Goal: Task Accomplishment & Management: Use online tool/utility

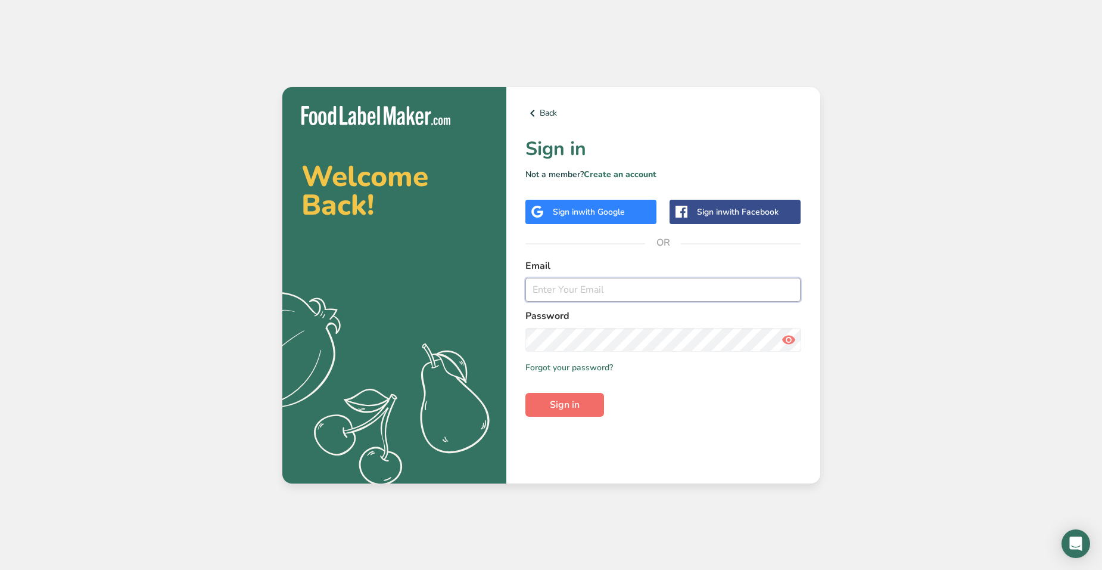
type input "[EMAIL_ADDRESS][DOMAIN_NAME]"
click at [544, 399] on button "Sign in" at bounding box center [564, 405] width 79 height 24
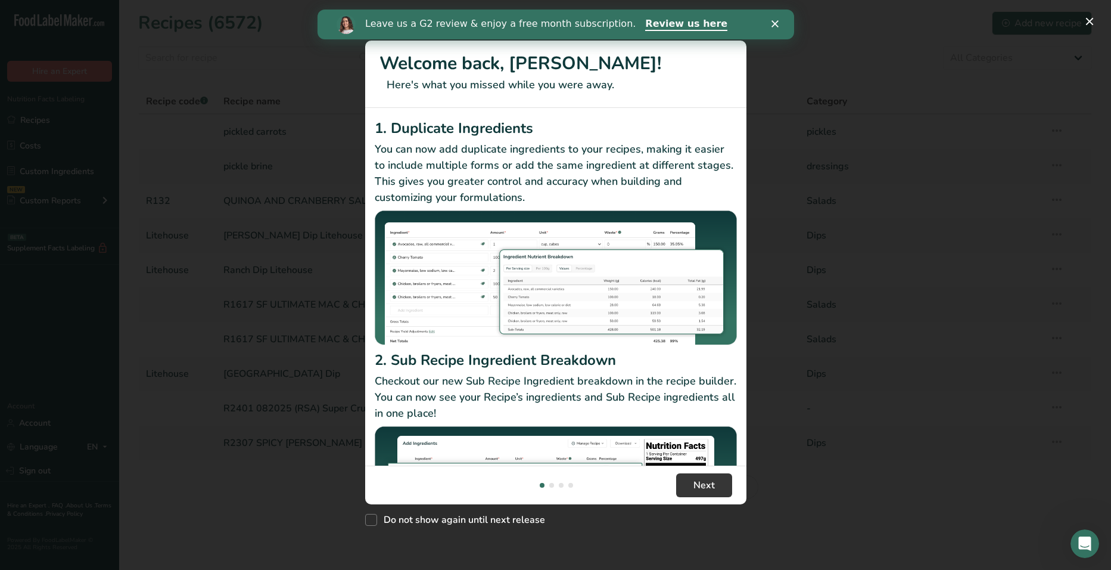
click at [777, 19] on div "Leave us a G2 review & enjoy a free month subscription. Review us here" at bounding box center [555, 24] width 477 height 20
click at [770, 26] on div "Leave us a G2 review & enjoy a free month subscription. Review us here" at bounding box center [555, 24] width 477 height 20
click at [774, 26] on div "Leave us a G2 review & enjoy a free month subscription. Review us here" at bounding box center [555, 24] width 477 height 20
click at [775, 26] on icon "Close" at bounding box center [774, 23] width 7 height 7
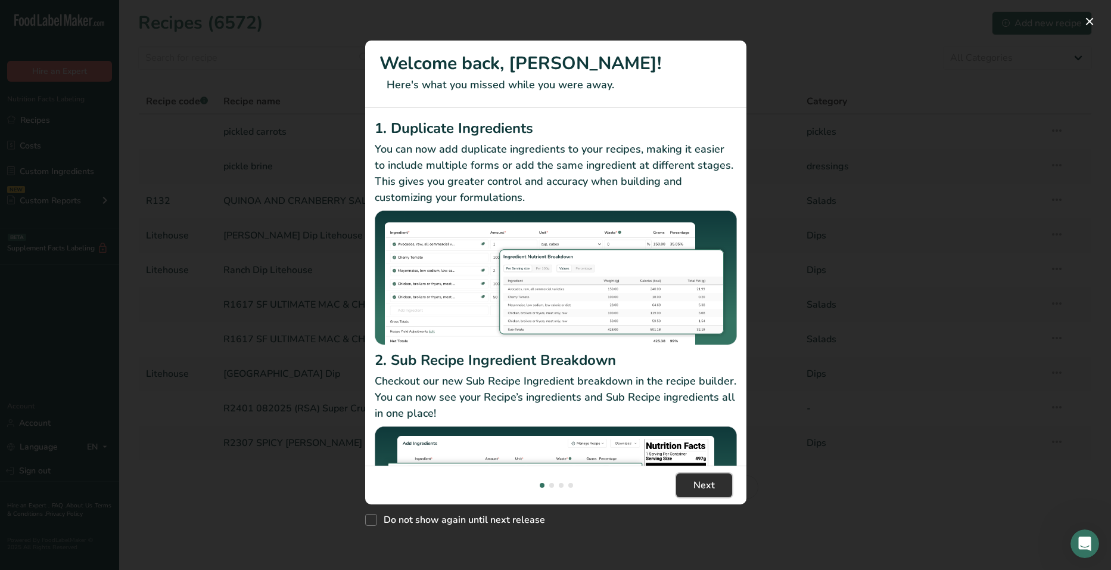
click at [684, 489] on button "Next" at bounding box center [704, 485] width 56 height 24
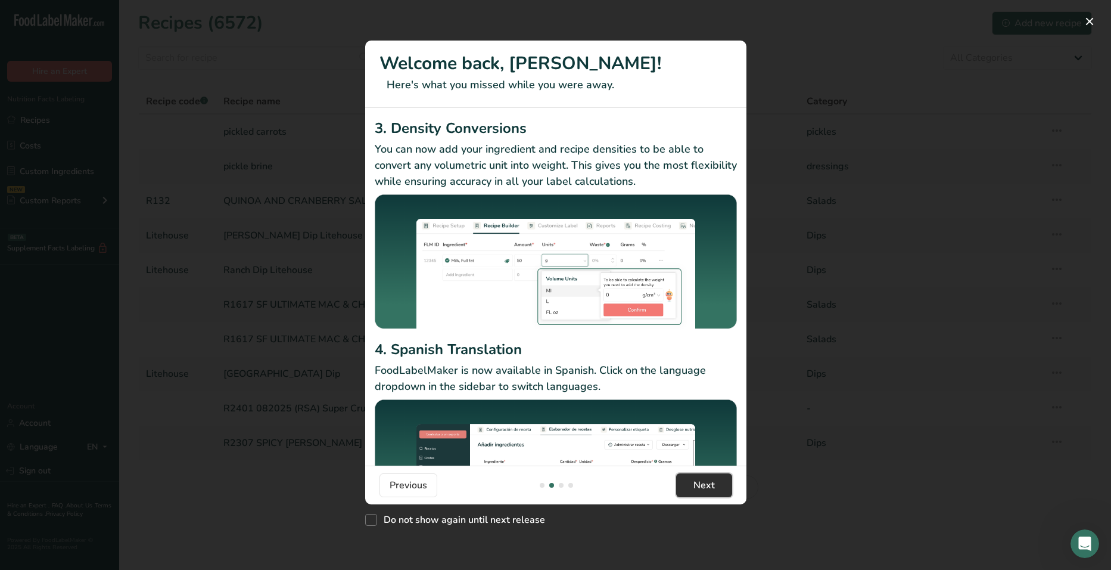
click at [682, 488] on button "Next" at bounding box center [704, 485] width 56 height 24
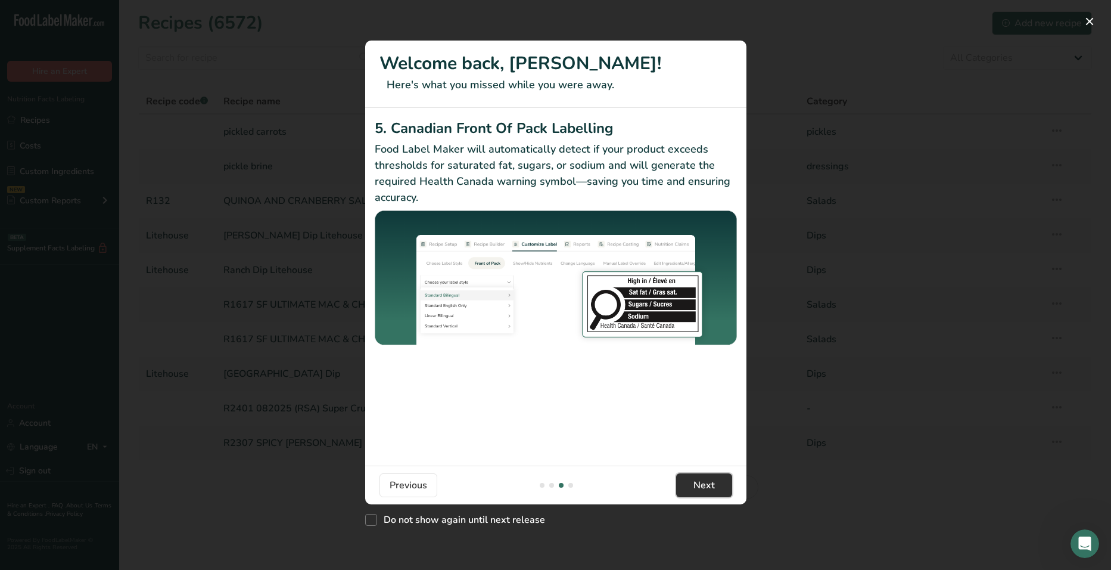
click at [680, 485] on button "Next" at bounding box center [704, 485] width 56 height 24
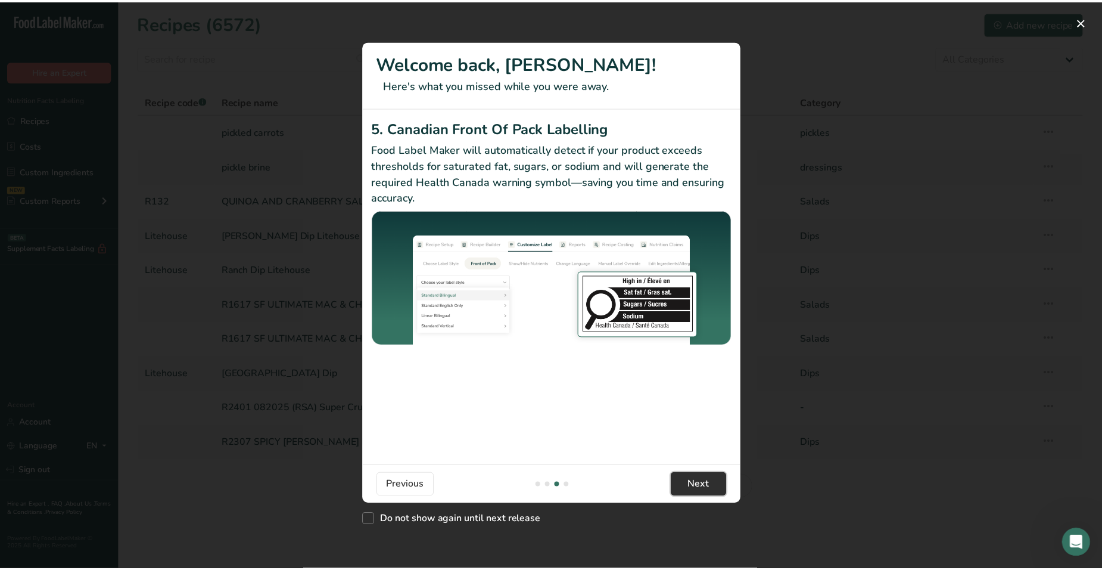
scroll to position [0, 1144]
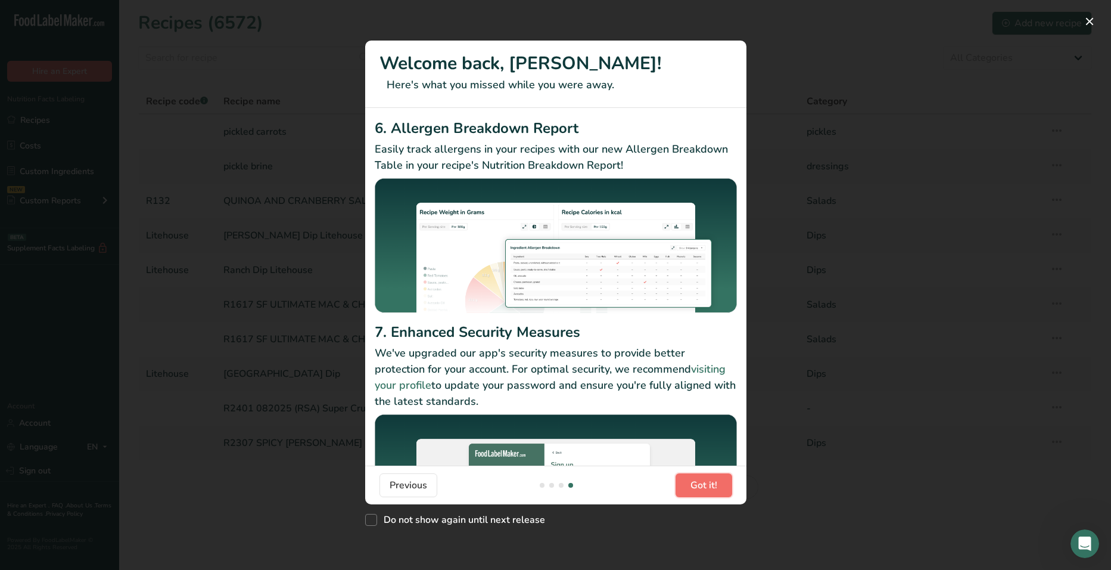
click at [680, 485] on button "Got it!" at bounding box center [704, 485] width 57 height 24
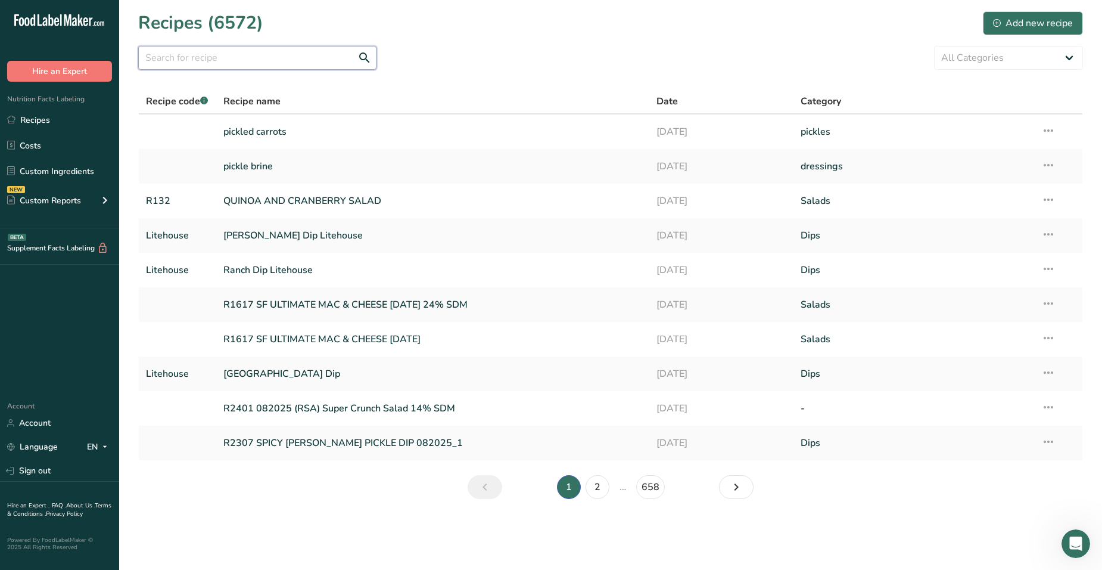
click at [322, 58] on input "text" at bounding box center [257, 58] width 238 height 24
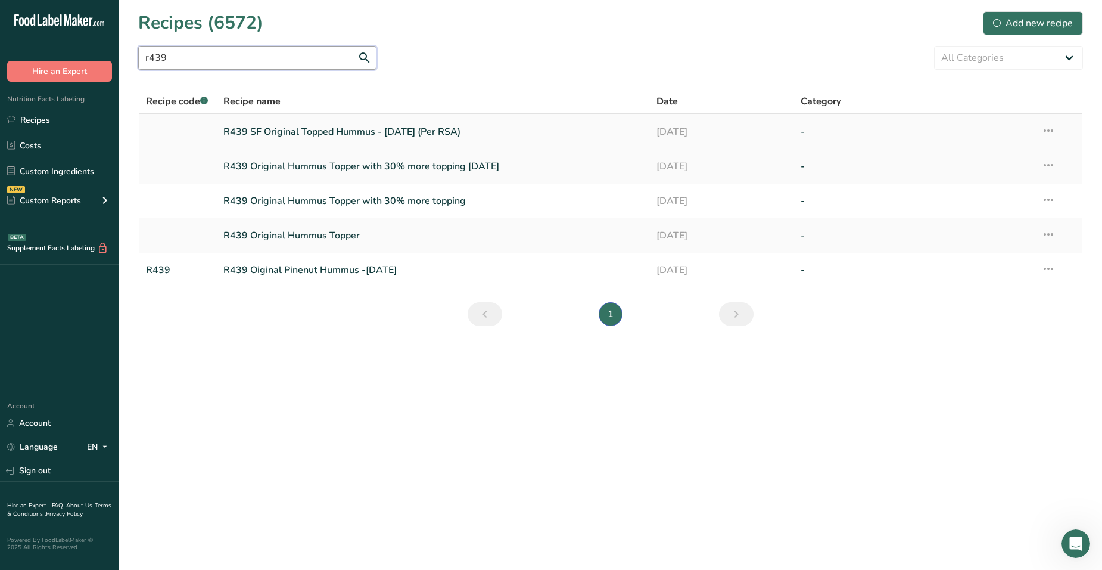
type input "r439"
click at [389, 129] on link "R439 SF Original Topped Hummus - [DATE] (Per RSA)" at bounding box center [432, 131] width 419 height 25
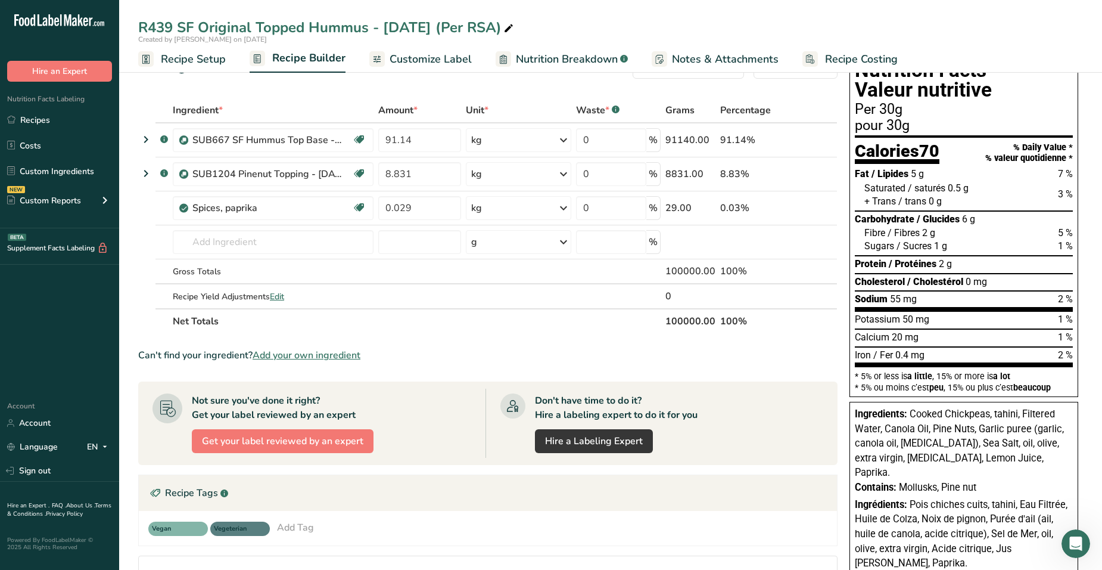
scroll to position [60, 0]
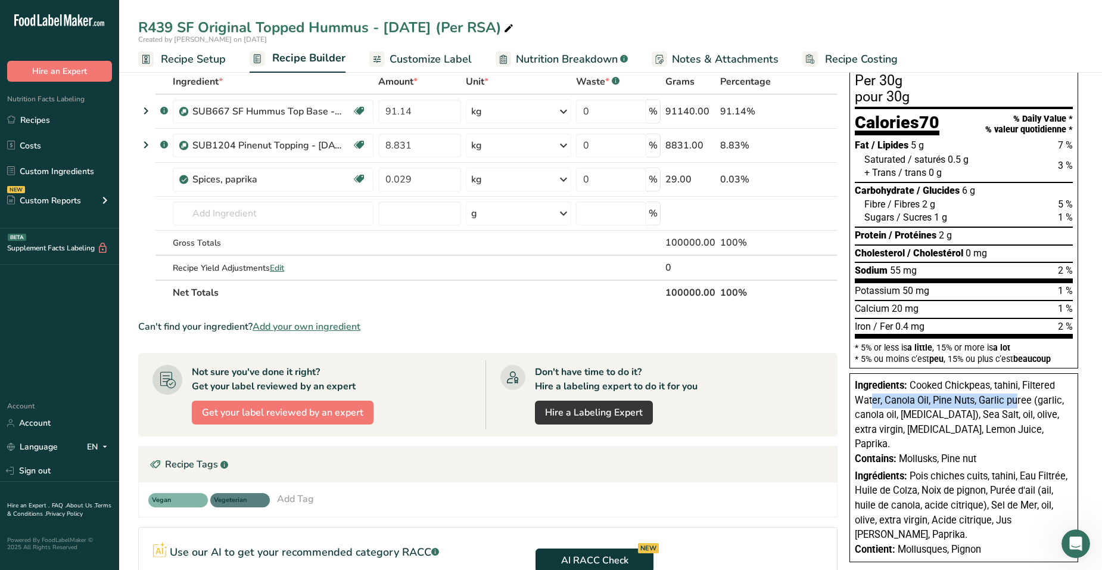
drag, startPoint x: 1016, startPoint y: 402, endPoint x: 872, endPoint y: 402, distance: 144.2
click at [872, 402] on span "Cooked Chickpeas, tahini, Filtered Water, Canola Oil, Pine Nuts, Garlic puree (…" at bounding box center [959, 415] width 209 height 70
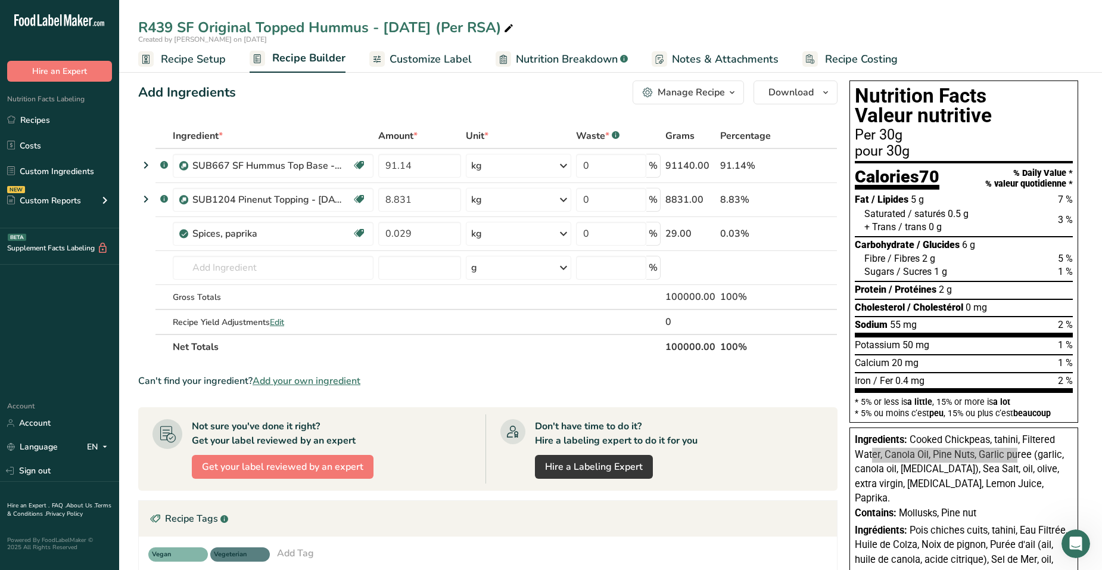
scroll to position [0, 0]
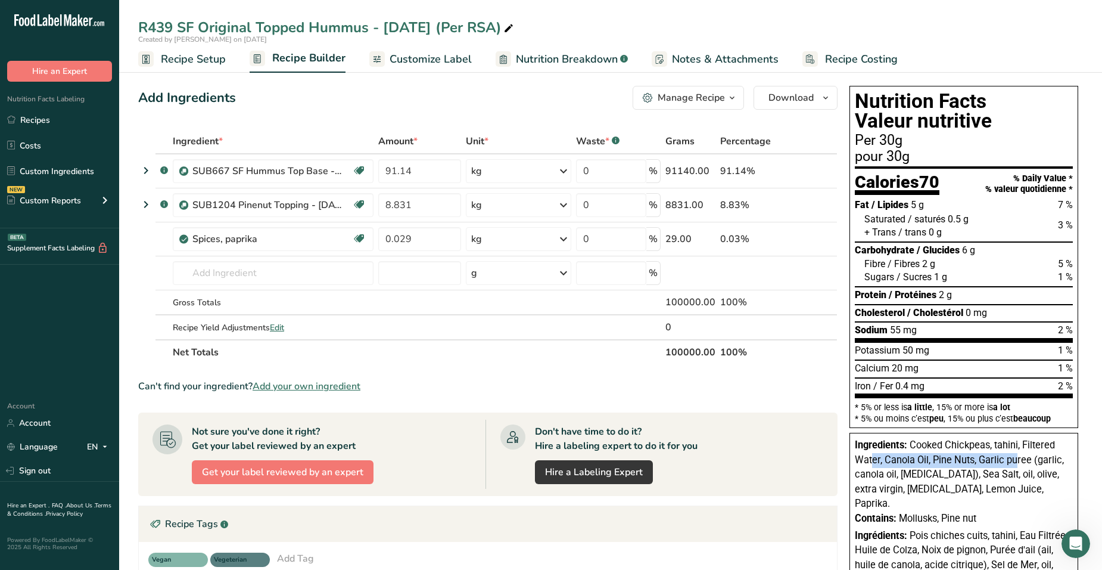
drag, startPoint x: 415, startPoint y: 57, endPoint x: 408, endPoint y: 76, distance: 21.1
click at [415, 57] on span "Customize Label" at bounding box center [431, 59] width 82 height 16
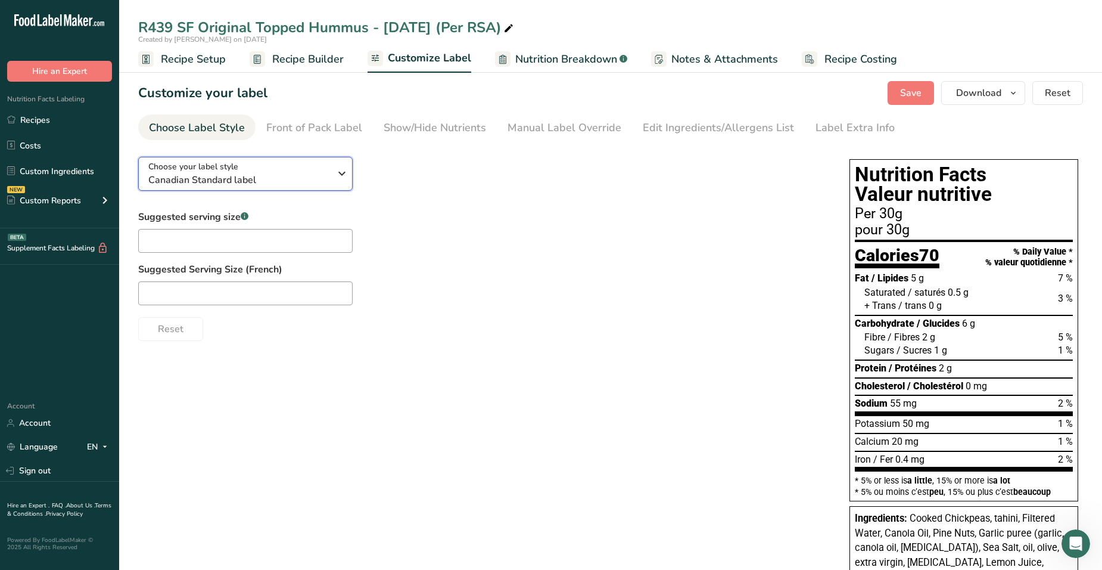
click at [282, 175] on span "Canadian Standard label" at bounding box center [239, 180] width 182 height 14
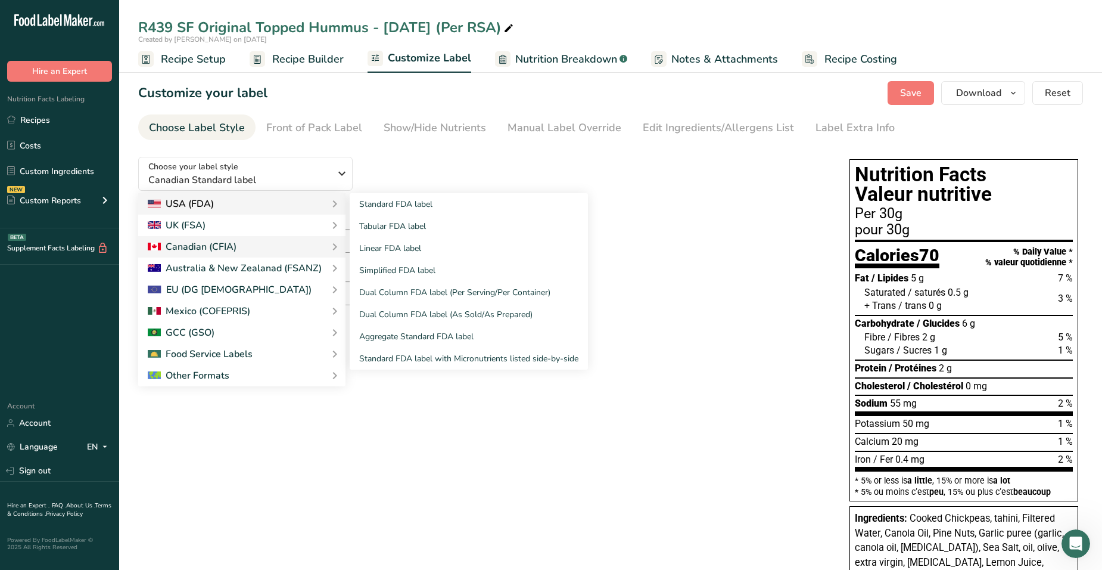
click at [250, 201] on div "USA (FDA)" at bounding box center [242, 204] width 188 height 14
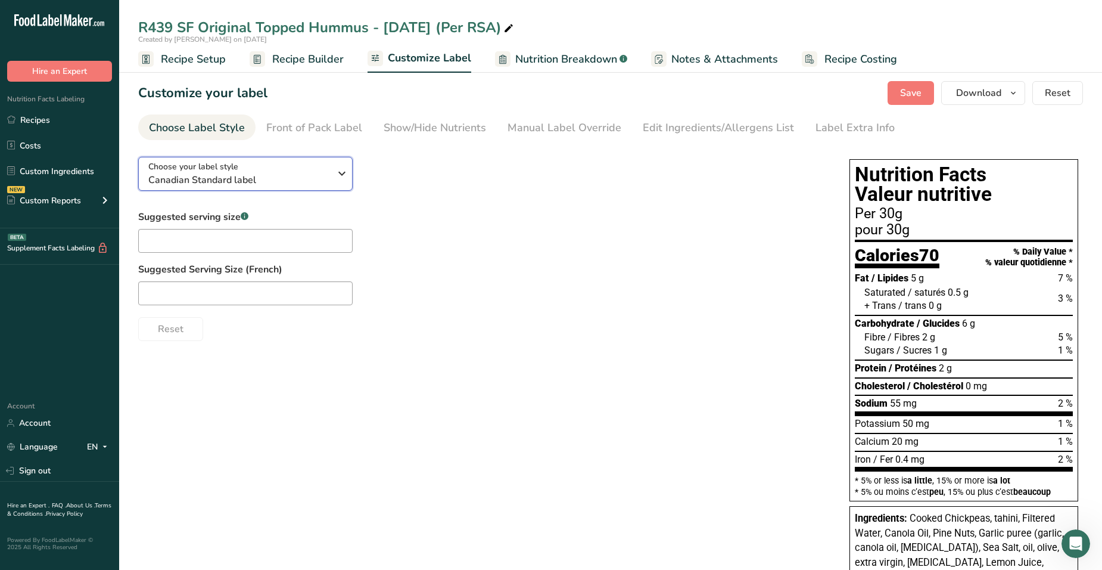
click at [231, 164] on span "Choose your label style" at bounding box center [193, 166] width 90 height 13
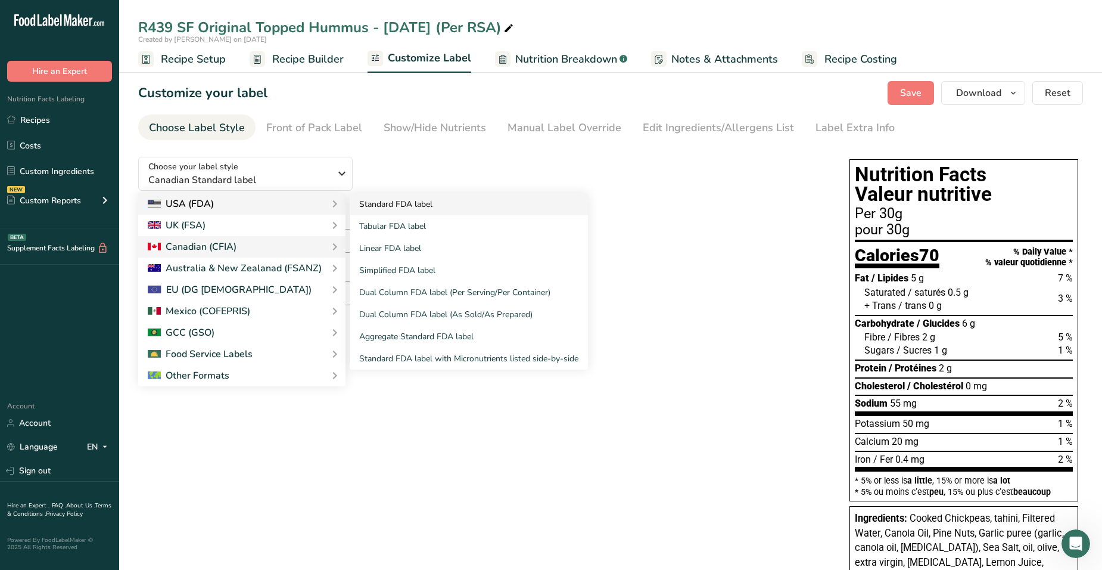
click at [402, 210] on link "Standard FDA label" at bounding box center [469, 204] width 238 height 22
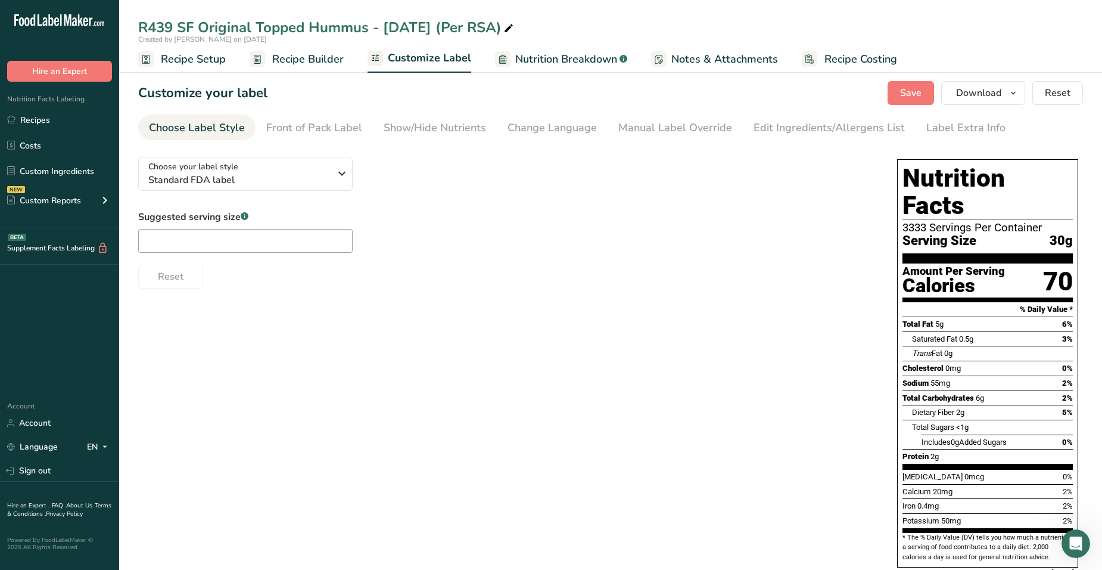
click at [403, 205] on div "Choose your label style Standard FDA label USA (FDA) Standard FDA label Tabular…" at bounding box center [505, 217] width 735 height 141
click at [217, 165] on span "Choose your label style" at bounding box center [193, 166] width 90 height 13
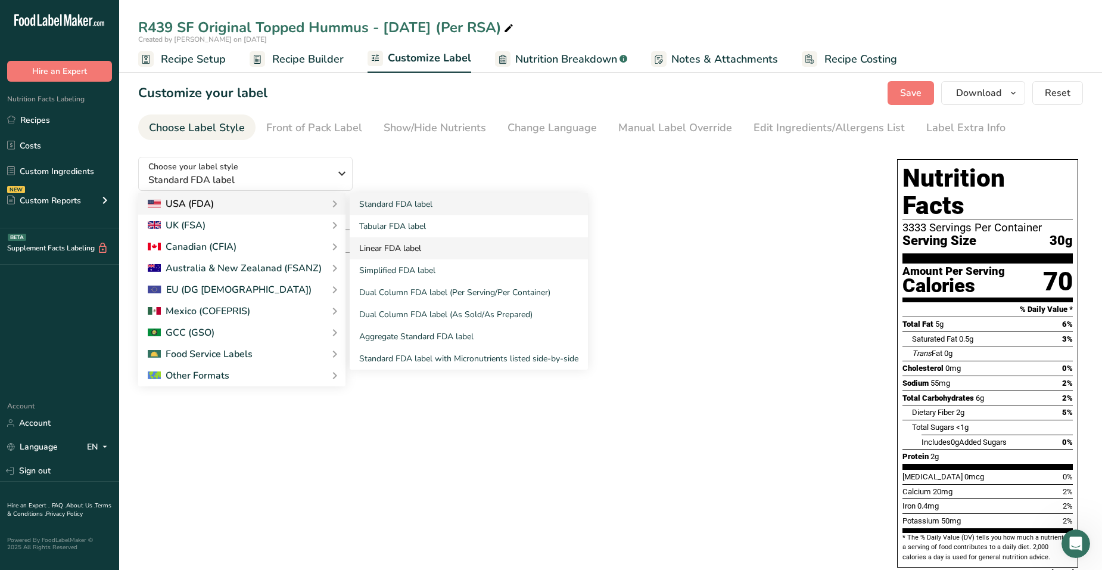
click at [397, 250] on link "Linear FDA label" at bounding box center [469, 248] width 238 height 22
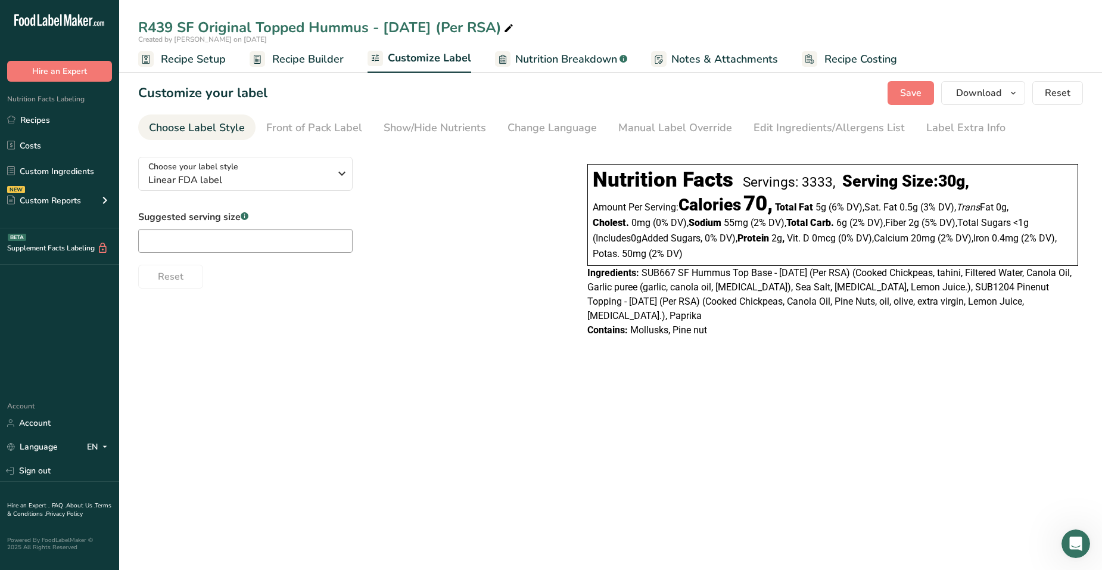
click at [400, 250] on link "Linear FDA label" at bounding box center [469, 248] width 238 height 22
click at [240, 177] on span "Linear FDA label" at bounding box center [239, 180] width 182 height 14
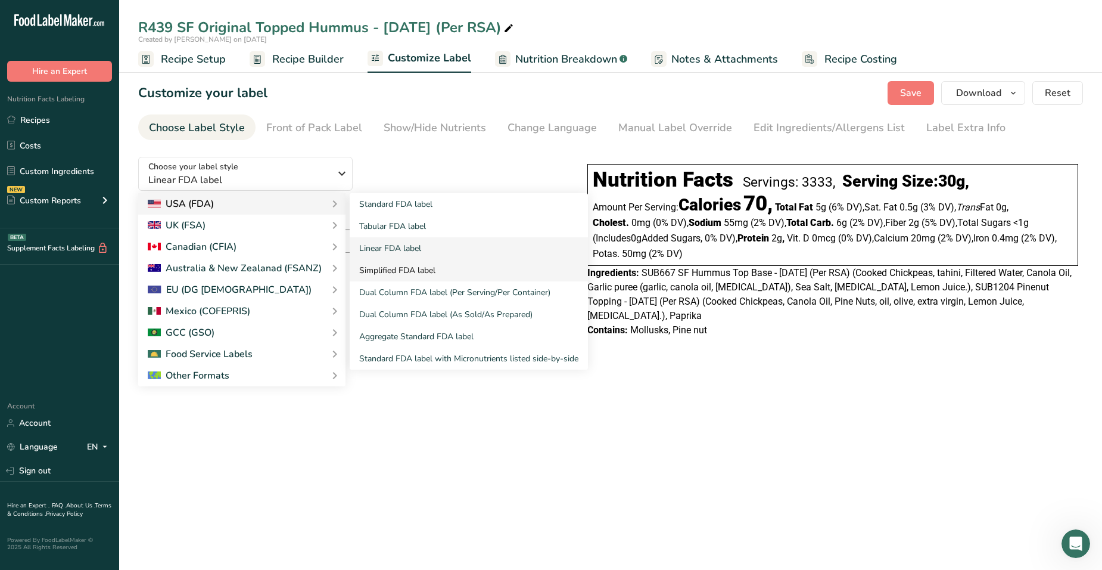
click at [412, 275] on link "Simplified FDA label" at bounding box center [469, 270] width 238 height 22
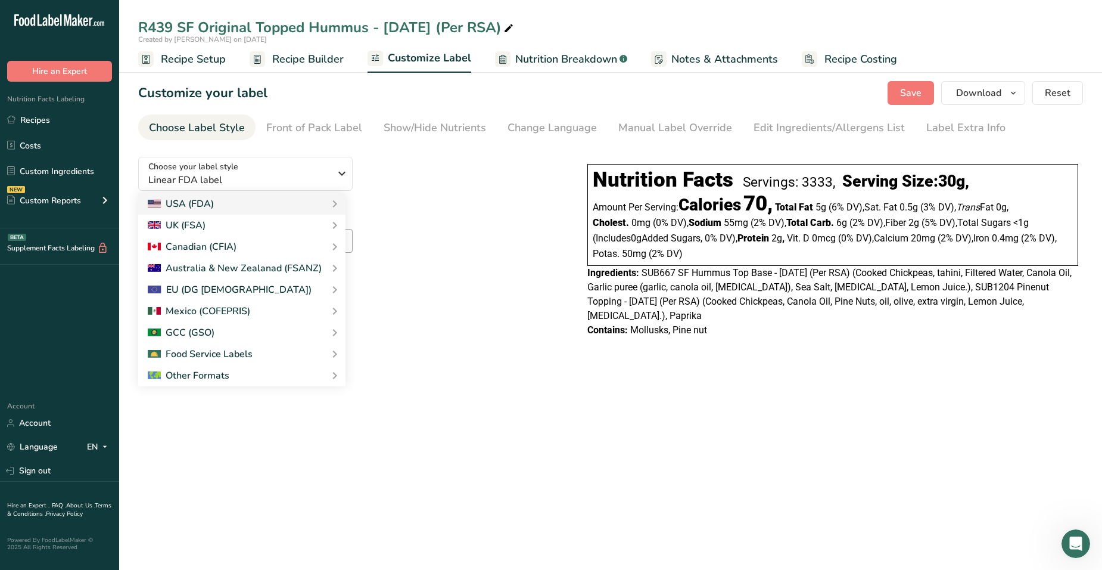
click at [0, 0] on link "Simplified FDA label" at bounding box center [0, 0] width 0 height 0
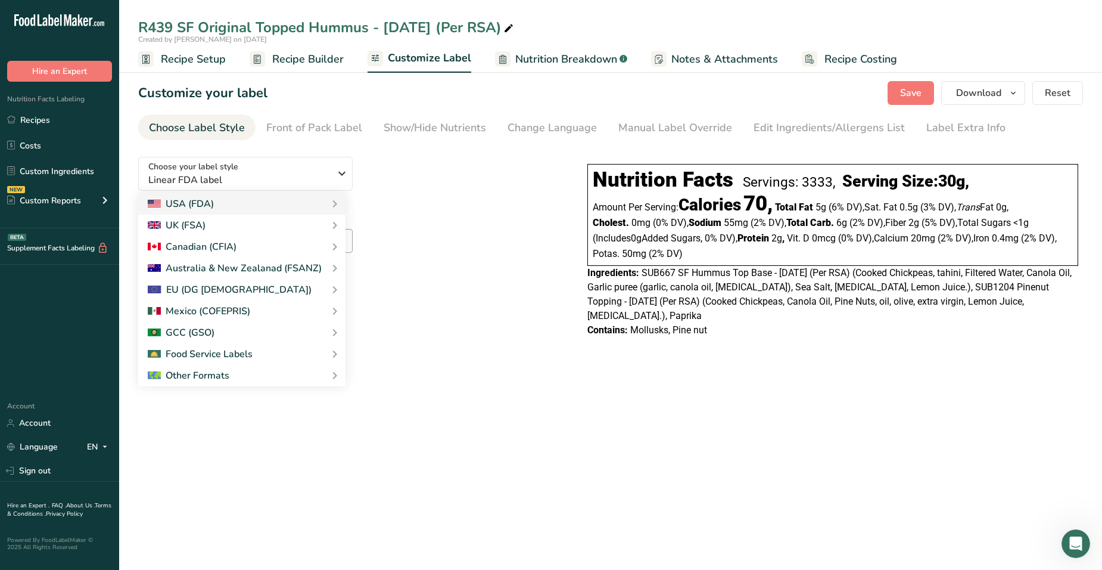
click at [0, 0] on link "Simplified FDA label" at bounding box center [0, 0] width 0 height 0
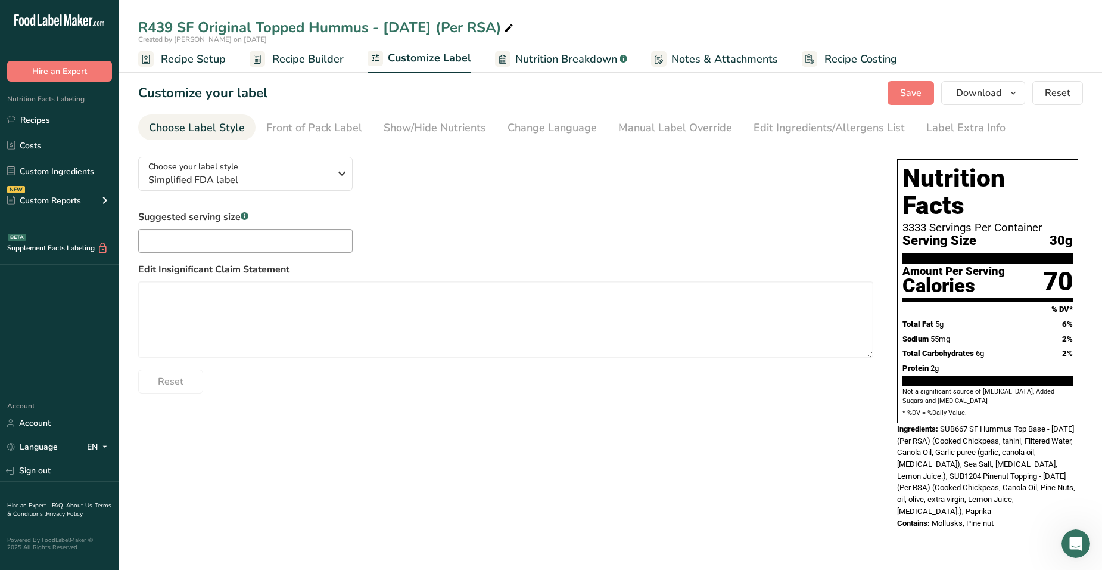
drag, startPoint x: 390, startPoint y: 248, endPoint x: 384, endPoint y: 248, distance: 6.6
click at [390, 248] on div "Suggested serving size .a-a{fill:#347362;}.b-a{fill:#fff;} Edit Insignificant C…" at bounding box center [505, 301] width 735 height 183
drag, startPoint x: 384, startPoint y: 248, endPoint x: 282, endPoint y: 177, distance: 124.5
click at [282, 177] on span "Simplified FDA label" at bounding box center [239, 180] width 182 height 14
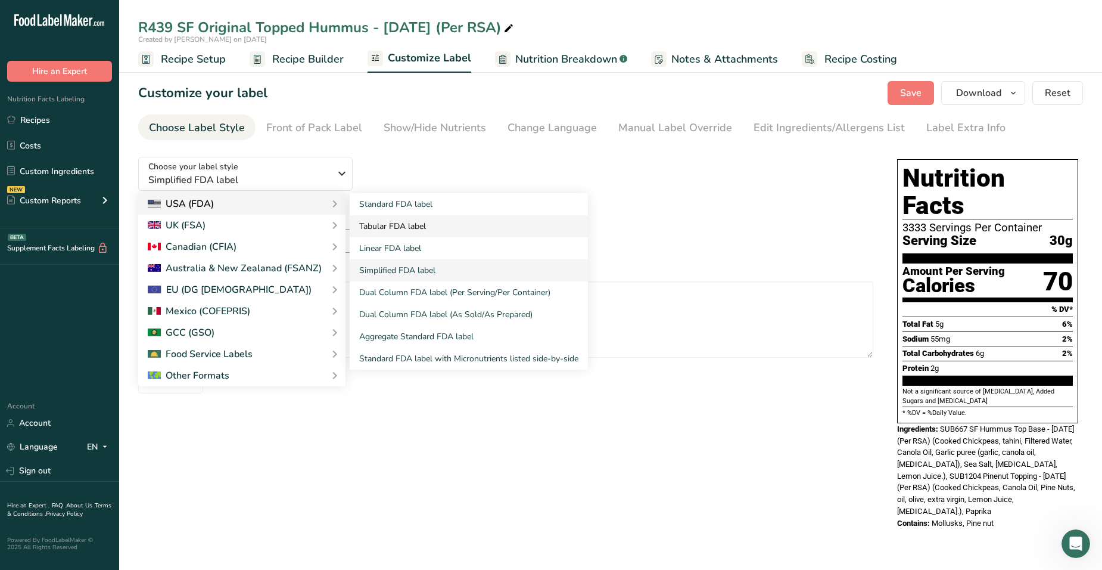
click at [368, 219] on link "Tabular FDA label" at bounding box center [469, 226] width 238 height 22
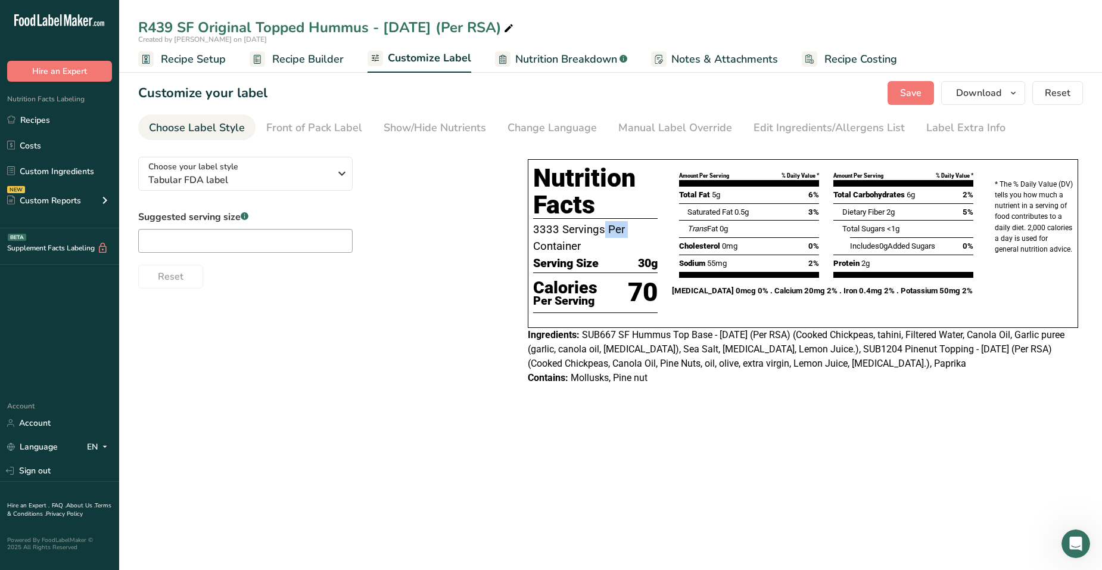
drag, startPoint x: 564, startPoint y: 234, endPoint x: 522, endPoint y: 228, distance: 42.7
click at [522, 228] on div "Choose your label style Tabular FDA label USA (FDA) Standard FDA label Tabular …" at bounding box center [610, 272] width 945 height 250
drag, startPoint x: 522, startPoint y: 228, endPoint x: 471, endPoint y: 279, distance: 72.5
click at [471, 279] on div "Reset" at bounding box center [321, 274] width 366 height 29
click at [306, 122] on div "Front of Pack Label" at bounding box center [314, 128] width 96 height 16
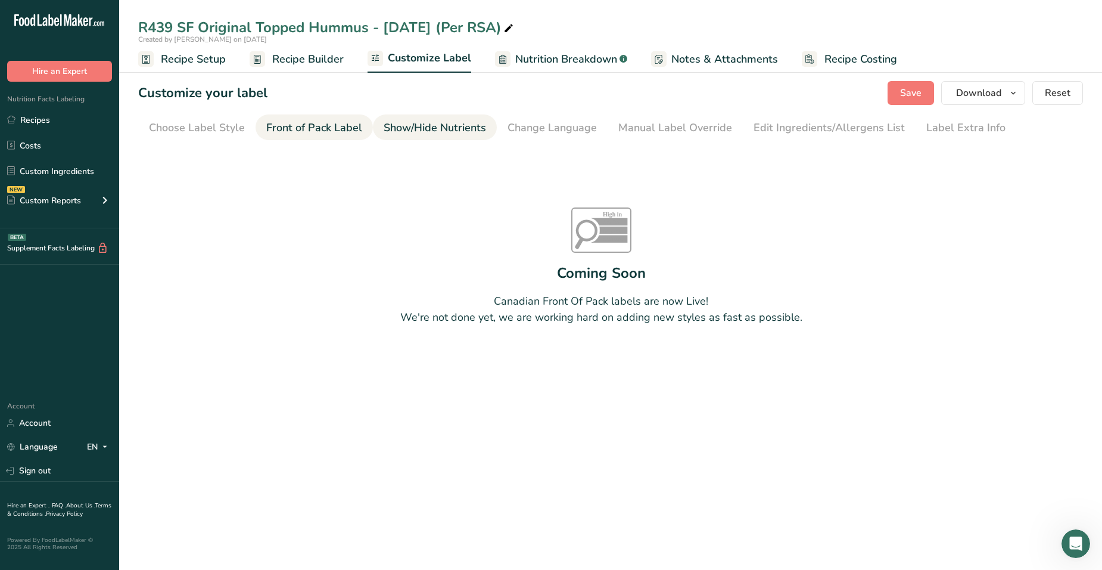
click at [477, 123] on div "Show/Hide Nutrients" at bounding box center [435, 128] width 102 height 16
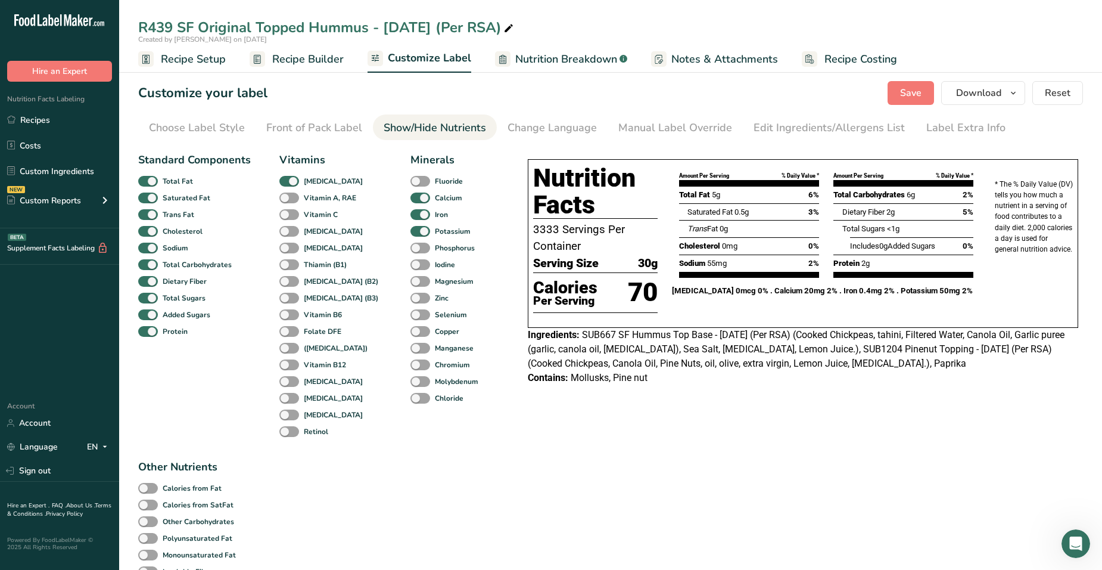
click at [477, 123] on div "Show/Hide Nutrients" at bounding box center [435, 128] width 102 height 16
click at [553, 135] on div "Change Language" at bounding box center [552, 128] width 89 height 16
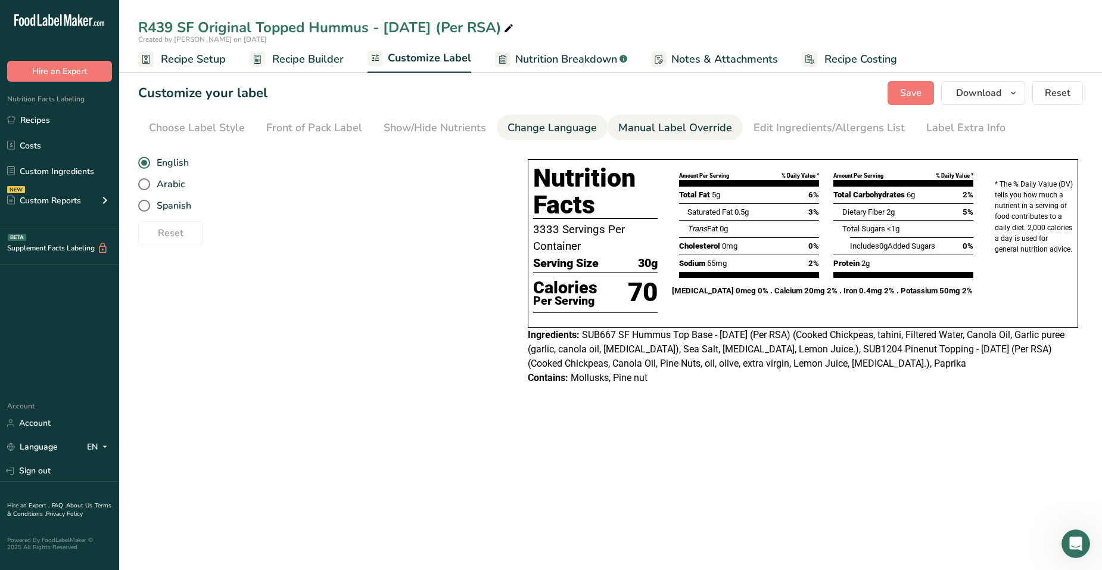
click at [668, 133] on div "Manual Label Override" at bounding box center [675, 128] width 114 height 16
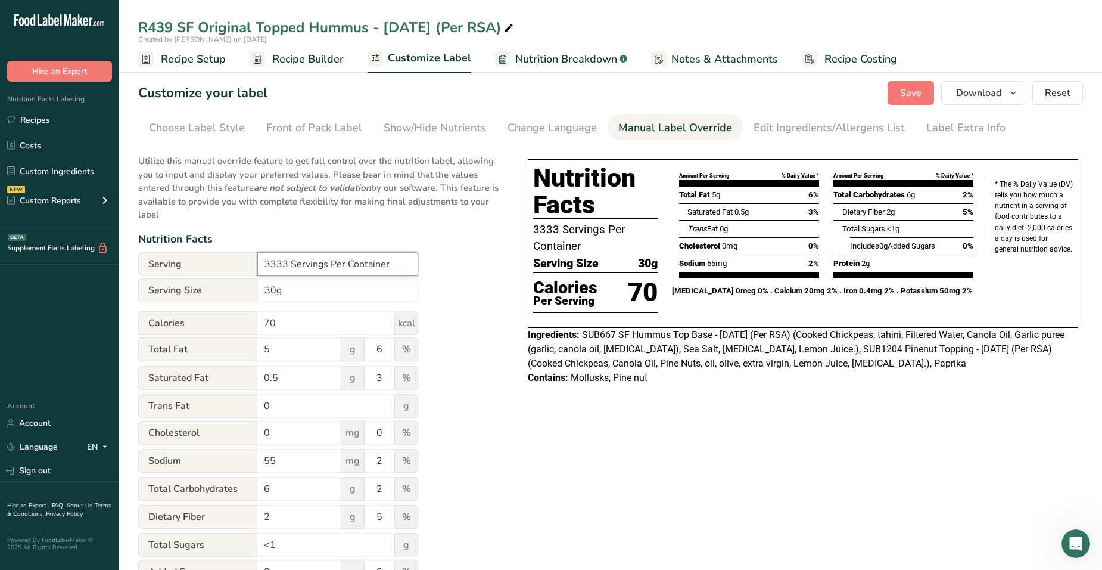
click at [291, 262] on input "3333 Servings Per Container" at bounding box center [337, 264] width 161 height 24
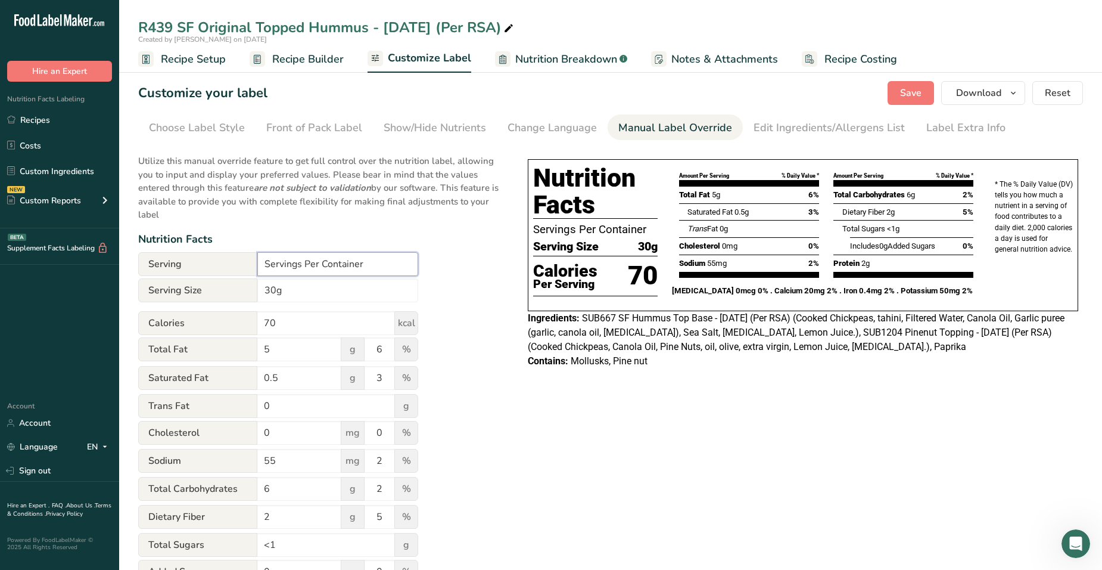
click at [359, 257] on input "Servings Per Container" at bounding box center [337, 264] width 161 height 24
click at [362, 257] on input "Servings Per Container" at bounding box center [337, 264] width 161 height 24
type input "S"
type input "about 8"
click at [262, 287] on input "30g" at bounding box center [337, 290] width 161 height 24
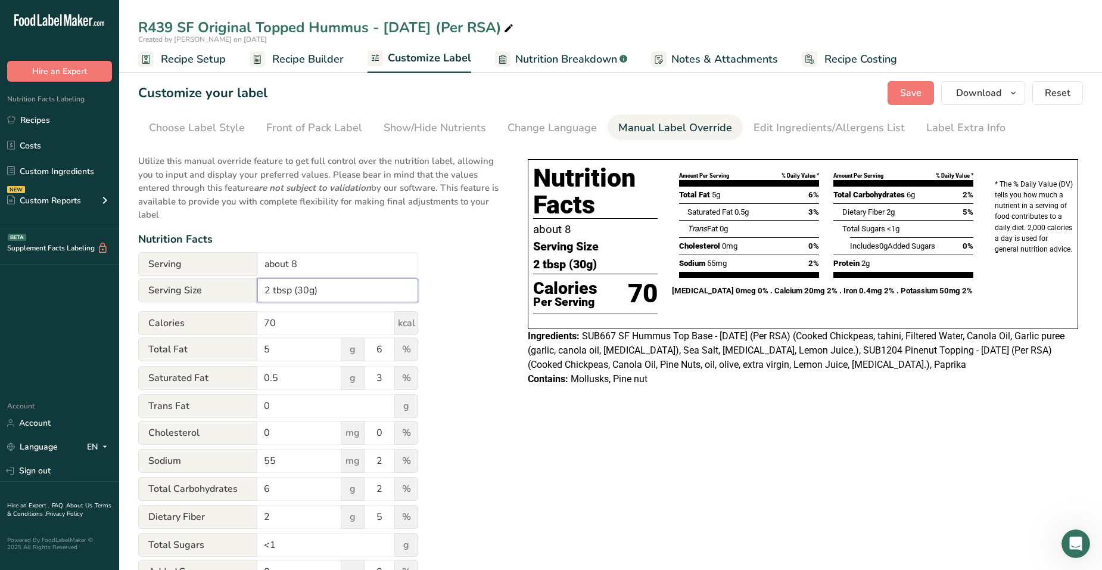
type input "2 tbsp (30g)"
click at [511, 333] on div "Choose your label style Tabular FDA label USA (FDA) Standard FDA label Tabular …" at bounding box center [610, 452] width 945 height 611
click at [1058, 88] on span "Reset" at bounding box center [1058, 93] width 26 height 14
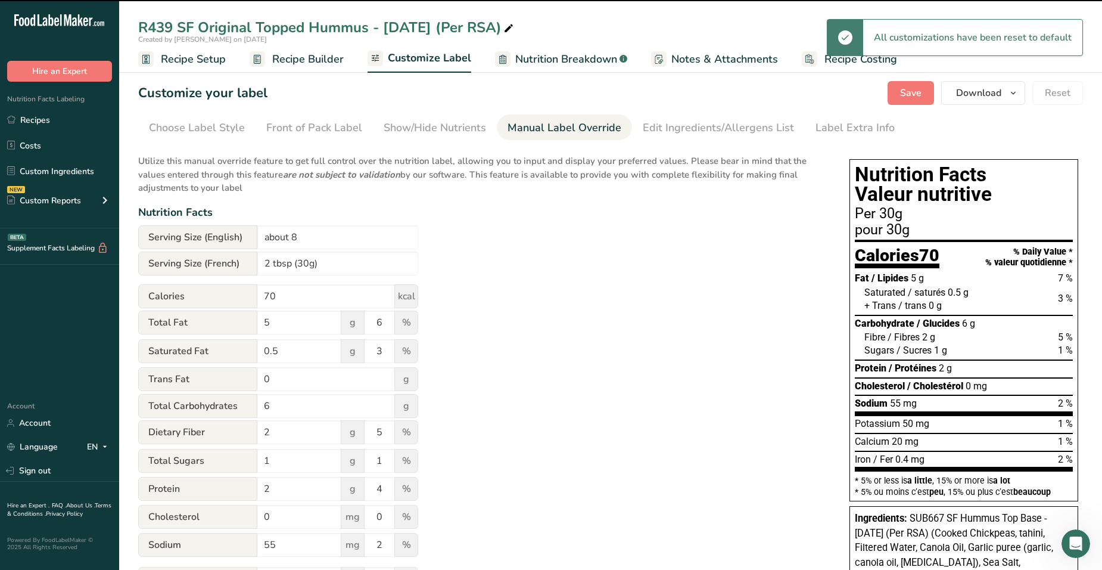
type input "7"
type input "Per 30g"
type input "pour 30g"
type input "1"
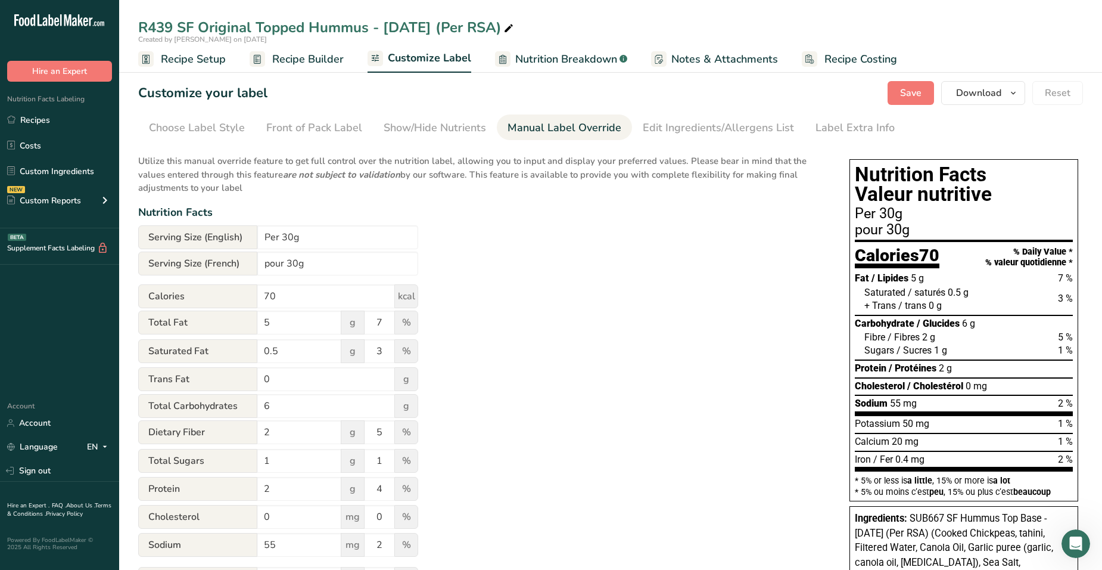
click at [846, 141] on section "Customize your label Save Download Choose what to show on your downloaded label…" at bounding box center [610, 438] width 983 height 752
